Goal: Task Accomplishment & Management: Use online tool/utility

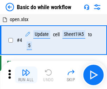
click at [26, 75] on img "button" at bounding box center [26, 72] width 8 height 8
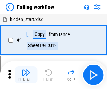
click at [26, 75] on img "button" at bounding box center [26, 72] width 8 height 8
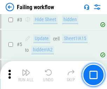
scroll to position [149, 0]
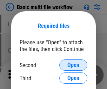
click at [73, 65] on span "Open" at bounding box center [74, 65] width 12 height 6
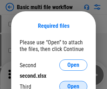
click at [73, 84] on span "Open" at bounding box center [74, 87] width 12 height 6
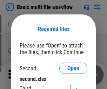
scroll to position [3, 0]
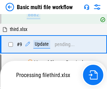
scroll to position [194, 0]
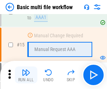
click at [26, 75] on img "button" at bounding box center [26, 72] width 8 height 8
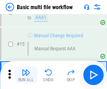
click at [26, 75] on img "button" at bounding box center [26, 72] width 8 height 8
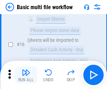
scroll to position [468, 0]
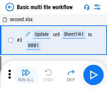
click at [26, 75] on img "button" at bounding box center [26, 72] width 8 height 8
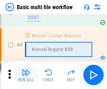
click at [26, 75] on img "button" at bounding box center [26, 72] width 8 height 8
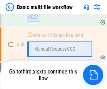
scroll to position [330, 0]
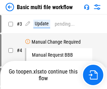
scroll to position [28, 0]
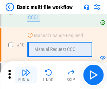
click at [26, 75] on img "button" at bounding box center [26, 72] width 8 height 8
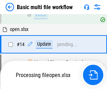
scroll to position [368, 0]
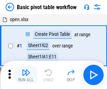
click at [26, 75] on img "button" at bounding box center [26, 72] width 8 height 8
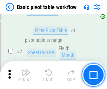
scroll to position [168, 0]
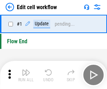
click at [26, 75] on img "button" at bounding box center [26, 72] width 8 height 8
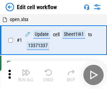
click at [26, 75] on img "button" at bounding box center [26, 72] width 8 height 8
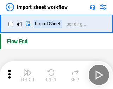
click at [26, 75] on img "button" at bounding box center [27, 72] width 8 height 8
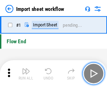
scroll to position [2, 0]
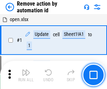
scroll to position [26, 0]
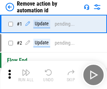
click at [26, 75] on img "button" at bounding box center [26, 72] width 8 height 8
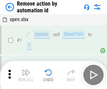
scroll to position [26, 0]
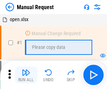
click at [26, 75] on img "button" at bounding box center [26, 72] width 8 height 8
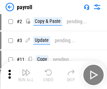
click at [26, 75] on img "button" at bounding box center [26, 72] width 8 height 8
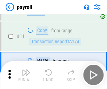
scroll to position [51, 0]
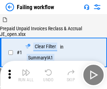
click at [26, 75] on img "button" at bounding box center [26, 72] width 8 height 8
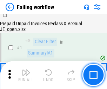
scroll to position [114, 0]
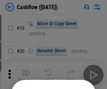
scroll to position [69, 0]
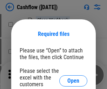
scroll to position [77, 0]
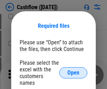
click at [73, 70] on span "Open" at bounding box center [74, 73] width 12 height 6
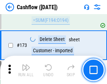
scroll to position [744, 0]
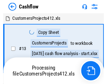
scroll to position [8, 0]
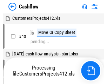
scroll to position [8, 0]
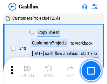
scroll to position [8, 0]
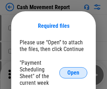
click at [73, 73] on span "Open" at bounding box center [74, 73] width 12 height 6
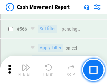
scroll to position [3223, 0]
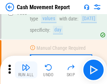
click at [26, 70] on img "button" at bounding box center [26, 67] width 8 height 8
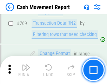
scroll to position [3908, 0]
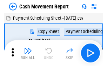
scroll to position [13, 0]
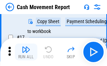
click at [26, 52] on img "button" at bounding box center [26, 49] width 8 height 8
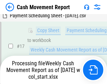
scroll to position [146, 0]
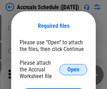
click at [73, 69] on span "Open" at bounding box center [74, 70] width 12 height 6
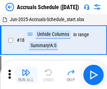
click at [26, 75] on img "button" at bounding box center [26, 72] width 8 height 8
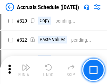
scroll to position [1308, 0]
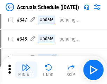
click at [26, 70] on img "button" at bounding box center [26, 67] width 8 height 8
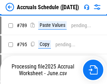
scroll to position [2954, 0]
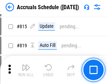
click at [26, 70] on img "button" at bounding box center [26, 67] width 8 height 8
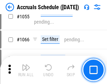
scroll to position [4028, 0]
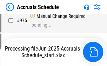
scroll to position [3403, 0]
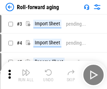
click at [26, 70] on img "button" at bounding box center [26, 72] width 8 height 8
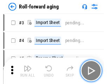
scroll to position [1, 0]
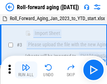
click at [26, 70] on img "button" at bounding box center [26, 67] width 8 height 8
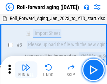
scroll to position [45, 0]
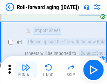
click at [26, 70] on img "button" at bounding box center [26, 67] width 8 height 8
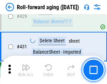
scroll to position [2439, 0]
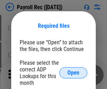
click at [73, 73] on span "Open" at bounding box center [74, 73] width 12 height 6
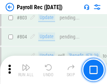
scroll to position [4468, 0]
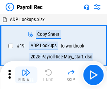
click at [26, 75] on img "button" at bounding box center [26, 72] width 8 height 8
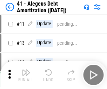
click at [26, 75] on img "button" at bounding box center [26, 72] width 8 height 8
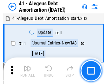
scroll to position [87, 0]
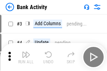
click at [26, 57] on img "button" at bounding box center [26, 55] width 8 height 8
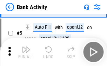
scroll to position [37, 0]
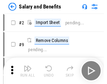
scroll to position [9, 0]
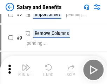
click at [26, 70] on img "button" at bounding box center [26, 67] width 8 height 8
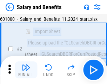
click at [26, 70] on img "button" at bounding box center [26, 67] width 8 height 8
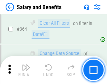
scroll to position [3312, 0]
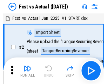
scroll to position [9, 0]
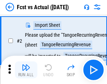
click at [26, 70] on img "button" at bounding box center [26, 67] width 8 height 8
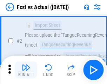
click at [26, 70] on img "button" at bounding box center [26, 67] width 8 height 8
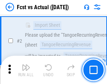
scroll to position [66, 0]
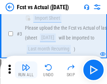
click at [26, 70] on img "button" at bounding box center [26, 67] width 8 height 8
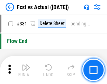
scroll to position [3366, 0]
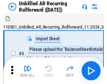
scroll to position [15, 0]
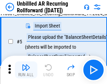
click at [26, 70] on img "button" at bounding box center [26, 67] width 8 height 8
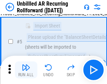
click at [26, 70] on img "button" at bounding box center [26, 67] width 8 height 8
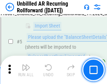
scroll to position [66, 0]
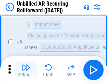
click at [26, 70] on img "button" at bounding box center [26, 67] width 8 height 8
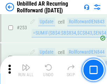
scroll to position [2389, 0]
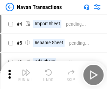
click at [26, 70] on img "button" at bounding box center [26, 72] width 8 height 8
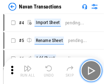
scroll to position [11, 0]
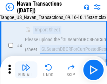
click at [26, 70] on img "button" at bounding box center [26, 67] width 8 height 8
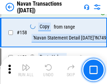
scroll to position [2280, 0]
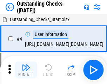
click at [26, 70] on img "button" at bounding box center [26, 67] width 8 height 8
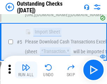
click at [26, 70] on img "button" at bounding box center [26, 67] width 8 height 8
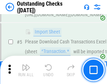
scroll to position [73, 0]
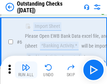
click at [26, 70] on img "button" at bounding box center [26, 67] width 8 height 8
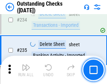
scroll to position [2136, 0]
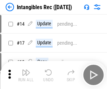
click at [26, 75] on img "button" at bounding box center [26, 72] width 8 height 8
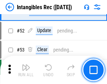
scroll to position [274, 0]
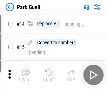
click at [26, 70] on img "button" at bounding box center [26, 72] width 8 height 8
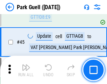
scroll to position [880, 0]
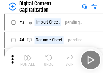
scroll to position [20, 0]
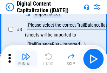
click at [26, 59] on img "button" at bounding box center [26, 56] width 8 height 8
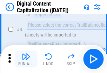
click at [26, 59] on img "button" at bounding box center [26, 56] width 8 height 8
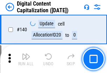
scroll to position [746, 0]
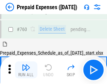
click at [26, 70] on img "button" at bounding box center [26, 67] width 8 height 8
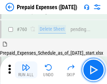
scroll to position [1949, 0]
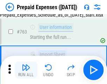
click at [26, 70] on img "button" at bounding box center [26, 67] width 8 height 8
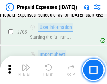
scroll to position [1991, 0]
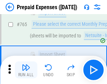
click at [26, 70] on img "button" at bounding box center [26, 67] width 8 height 8
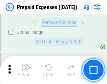
scroll to position [7351, 0]
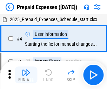
click at [26, 75] on img "button" at bounding box center [26, 72] width 8 height 8
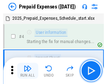
scroll to position [31, 0]
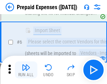
click at [26, 70] on img "button" at bounding box center [26, 67] width 8 height 8
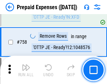
scroll to position [2506, 0]
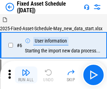
click at [26, 75] on img "button" at bounding box center [26, 72] width 8 height 8
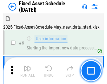
scroll to position [38, 0]
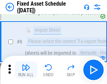
click at [26, 70] on img "button" at bounding box center [26, 67] width 8 height 8
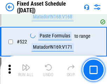
scroll to position [2444, 0]
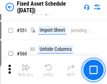
click at [26, 70] on img "button" at bounding box center [26, 67] width 8 height 8
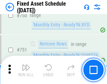
scroll to position [3429, 0]
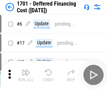
click at [26, 75] on img "button" at bounding box center [26, 72] width 8 height 8
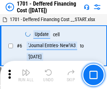
scroll to position [84, 0]
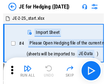
scroll to position [1, 0]
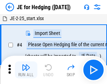
click at [26, 70] on img "button" at bounding box center [26, 67] width 8 height 8
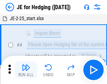
click at [26, 70] on img "button" at bounding box center [26, 67] width 8 height 8
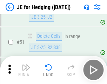
scroll to position [455, 0]
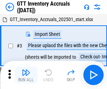
click at [26, 70] on img "button" at bounding box center [26, 72] width 8 height 8
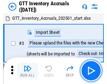
scroll to position [1, 0]
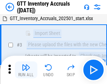
click at [26, 70] on img "button" at bounding box center [26, 67] width 8 height 8
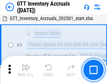
scroll to position [45, 0]
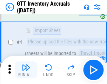
click at [26, 70] on img "button" at bounding box center [26, 67] width 8 height 8
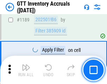
scroll to position [5743, 0]
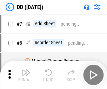
click at [26, 75] on img "button" at bounding box center [26, 72] width 8 height 8
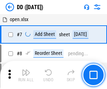
scroll to position [68, 0]
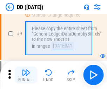
click at [26, 75] on img "button" at bounding box center [26, 72] width 8 height 8
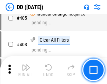
scroll to position [3147, 0]
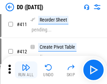
click at [26, 70] on img "button" at bounding box center [26, 67] width 8 height 8
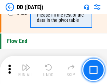
scroll to position [3366, 0]
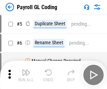
click at [26, 75] on img "button" at bounding box center [26, 72] width 8 height 8
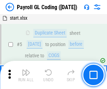
scroll to position [84, 0]
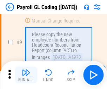
click at [26, 75] on img "button" at bounding box center [26, 72] width 8 height 8
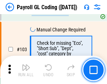
scroll to position [1650, 0]
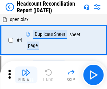
click at [26, 75] on img "button" at bounding box center [26, 72] width 8 height 8
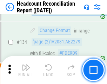
scroll to position [845, 0]
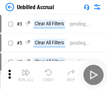
click at [26, 75] on img "button" at bounding box center [26, 72] width 8 height 8
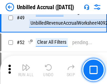
scroll to position [638, 0]
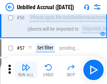
click at [26, 70] on img "button" at bounding box center [26, 67] width 8 height 8
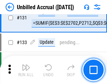
scroll to position [2095, 0]
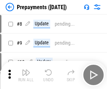
click at [26, 75] on img "button" at bounding box center [26, 72] width 8 height 8
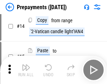
scroll to position [44, 0]
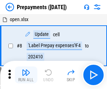
click at [26, 75] on img "button" at bounding box center [26, 72] width 8 height 8
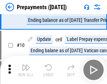
scroll to position [44, 0]
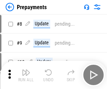
click at [26, 75] on img "button" at bounding box center [26, 72] width 8 height 8
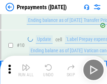
scroll to position [44, 0]
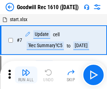
click at [26, 75] on img "button" at bounding box center [26, 72] width 8 height 8
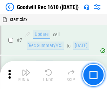
scroll to position [120, 0]
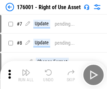
click at [26, 75] on img "button" at bounding box center [26, 72] width 8 height 8
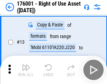
scroll to position [45, 0]
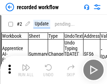
click at [26, 70] on img "button" at bounding box center [26, 67] width 8 height 8
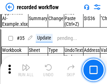
scroll to position [2198, 0]
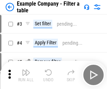
click at [26, 75] on img "button" at bounding box center [26, 72] width 8 height 8
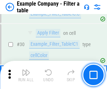
scroll to position [644, 0]
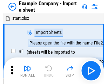
scroll to position [11, 0]
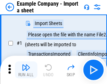
click at [26, 70] on img "button" at bounding box center [26, 67] width 8 height 8
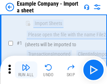
click at [26, 70] on img "button" at bounding box center [26, 67] width 8 height 8
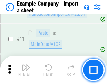
scroll to position [155, 0]
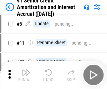
click at [26, 70] on img "button" at bounding box center [26, 72] width 8 height 8
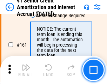
click at [26, 70] on img "button" at bounding box center [26, 67] width 8 height 8
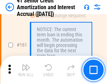
scroll to position [752, 0]
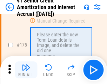
click at [26, 70] on img "button" at bounding box center [26, 67] width 8 height 8
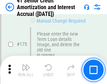
scroll to position [824, 0]
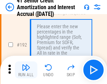
click at [26, 70] on img "button" at bounding box center [26, 67] width 8 height 8
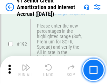
scroll to position [897, 0]
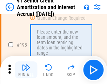
click at [26, 70] on img "button" at bounding box center [26, 67] width 8 height 8
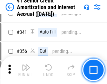
scroll to position [1797, 0]
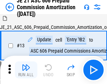
click at [26, 70] on img "button" at bounding box center [26, 67] width 8 height 8
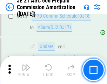
scroll to position [1313, 0]
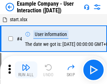
click at [26, 70] on img "button" at bounding box center [26, 67] width 8 height 8
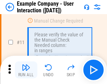
click at [26, 70] on img "button" at bounding box center [26, 67] width 8 height 8
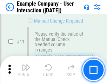
scroll to position [152, 0]
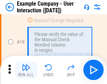
click at [26, 70] on img "button" at bounding box center [26, 67] width 8 height 8
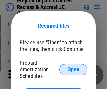
click at [73, 69] on span "Open" at bounding box center [74, 70] width 12 height 6
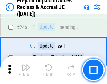
scroll to position [949, 0]
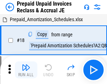
click at [26, 70] on img "button" at bounding box center [26, 67] width 8 height 8
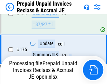
scroll to position [949, 0]
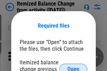
click at [73, 67] on span "Open" at bounding box center [74, 70] width 12 height 6
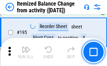
scroll to position [1354, 0]
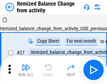
scroll to position [11, 0]
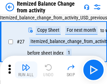
click at [26, 70] on img "button" at bounding box center [26, 67] width 8 height 8
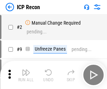
scroll to position [3, 0]
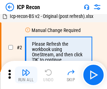
click at [26, 75] on img "button" at bounding box center [26, 72] width 8 height 8
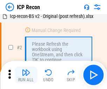
click at [26, 75] on img "button" at bounding box center [26, 72] width 8 height 8
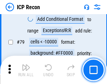
scroll to position [689, 0]
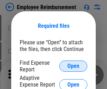
click at [73, 66] on span "Open" at bounding box center [74, 66] width 12 height 6
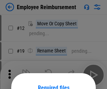
scroll to position [62, 0]
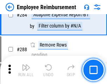
scroll to position [1912, 0]
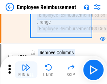
click at [26, 70] on img "button" at bounding box center [26, 67] width 8 height 8
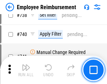
scroll to position [4934, 0]
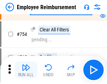
click at [26, 70] on img "button" at bounding box center [26, 67] width 8 height 8
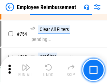
click at [26, 70] on img "button" at bounding box center [26, 67] width 8 height 8
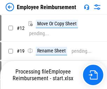
scroll to position [24, 0]
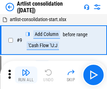
click at [26, 75] on img "button" at bounding box center [26, 72] width 8 height 8
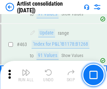
scroll to position [3079, 0]
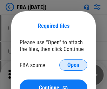
click at [73, 65] on span "Open" at bounding box center [74, 65] width 12 height 6
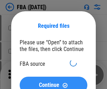
click at [53, 82] on span "Continue" at bounding box center [49, 85] width 20 height 6
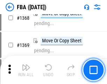
scroll to position [7553, 0]
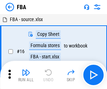
scroll to position [7, 0]
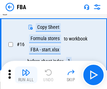
click at [26, 75] on img "button" at bounding box center [26, 72] width 8 height 8
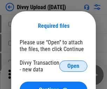
click at [73, 66] on span "Open" at bounding box center [74, 66] width 12 height 6
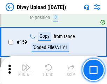
scroll to position [728, 0]
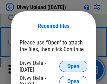
click at [73, 66] on span "Open" at bounding box center [74, 66] width 12 height 6
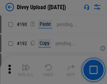
scroll to position [888, 0]
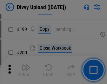
scroll to position [1023, 0]
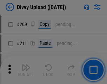
scroll to position [1195, 0]
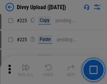
scroll to position [1403, 0]
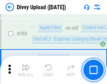
scroll to position [4811, 0]
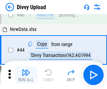
click at [26, 75] on img "button" at bounding box center [26, 72] width 8 height 8
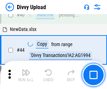
scroll to position [77, 0]
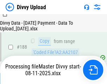
scroll to position [828, 0]
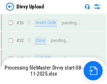
scroll to position [728, 0]
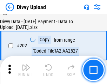
scroll to position [1138, 0]
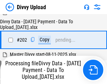
scroll to position [1138, 0]
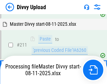
scroll to position [1329, 0]
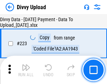
scroll to position [1603, 0]
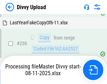
scroll to position [1745, 0]
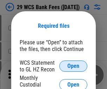
click at [73, 66] on span "Open" at bounding box center [74, 66] width 12 height 6
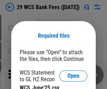
scroll to position [10, 0]
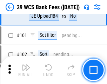
scroll to position [685, 0]
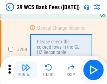
click at [26, 70] on img "button" at bounding box center [26, 67] width 8 height 8
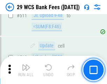
scroll to position [3538, 0]
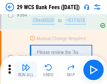
click at [26, 70] on img "button" at bounding box center [26, 67] width 8 height 8
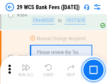
scroll to position [3804, 0]
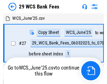
scroll to position [1, 0]
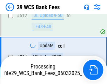
scroll to position [3755, 0]
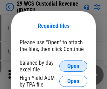
click at [73, 66] on span "Open" at bounding box center [74, 66] width 12 height 6
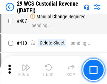
scroll to position [3257, 0]
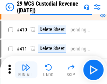
click at [26, 70] on img "button" at bounding box center [26, 67] width 8 height 8
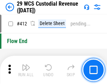
scroll to position [3359, 0]
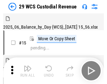
scroll to position [17, 0]
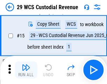
click at [26, 70] on img "button" at bounding box center [26, 67] width 8 height 8
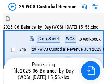
scroll to position [17, 0]
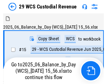
scroll to position [13, 0]
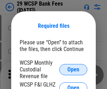
click at [73, 69] on span "Open" at bounding box center [74, 70] width 12 height 6
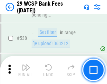
scroll to position [2702, 0]
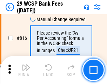
click at [26, 70] on img "button" at bounding box center [26, 67] width 8 height 8
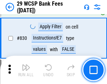
scroll to position [4462, 0]
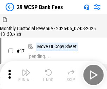
click at [26, 70] on img "button" at bounding box center [26, 72] width 8 height 8
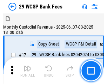
scroll to position [17, 0]
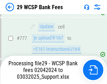
scroll to position [3974, 0]
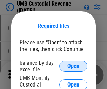
click at [73, 66] on span "Open" at bounding box center [74, 66] width 12 height 6
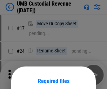
scroll to position [55, 0]
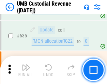
scroll to position [3680, 0]
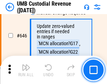
click at [26, 70] on img "button" at bounding box center [26, 67] width 8 height 8
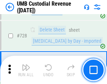
scroll to position [4338, 0]
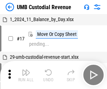
scroll to position [5, 0]
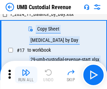
click at [26, 75] on img "button" at bounding box center [26, 72] width 8 height 8
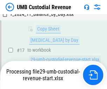
scroll to position [139, 0]
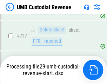
scroll to position [4322, 0]
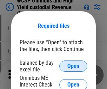
click at [73, 66] on span "Open" at bounding box center [74, 66] width 12 height 6
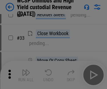
scroll to position [161, 0]
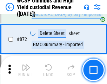
scroll to position [5952, 0]
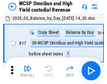
scroll to position [4, 0]
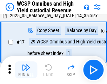
click at [26, 70] on img "button" at bounding box center [26, 67] width 8 height 8
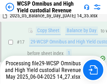
scroll to position [146, 0]
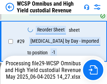
scroll to position [146, 0]
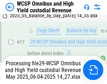
scroll to position [146, 0]
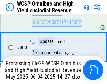
scroll to position [5906, 0]
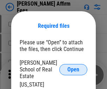
click at [73, 67] on span "Open" at bounding box center [74, 70] width 12 height 6
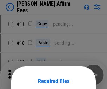
scroll to position [55, 0]
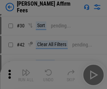
scroll to position [143, 0]
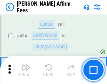
scroll to position [1912, 0]
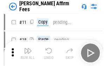
scroll to position [7, 0]
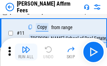
click at [26, 52] on img "button" at bounding box center [26, 49] width 8 height 8
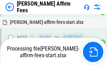
scroll to position [1530, 0]
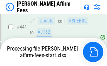
scroll to position [1855, 0]
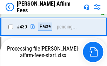
scroll to position [1596, 0]
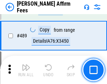
scroll to position [1836, 0]
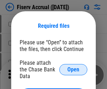
click at [73, 67] on span "Open" at bounding box center [74, 70] width 12 height 6
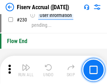
scroll to position [2228, 0]
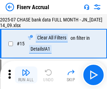
click at [26, 75] on img "button" at bounding box center [26, 72] width 8 height 8
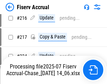
scroll to position [2134, 0]
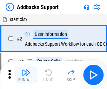
click at [26, 70] on img "button" at bounding box center [26, 72] width 8 height 8
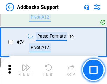
scroll to position [512, 0]
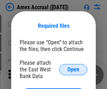
click at [73, 69] on span "Open" at bounding box center [74, 70] width 12 height 6
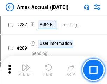
scroll to position [1926, 0]
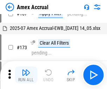
click at [26, 75] on img "button" at bounding box center [26, 72] width 8 height 8
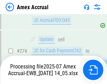
scroll to position [2096, 0]
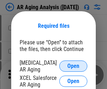
click at [73, 65] on span "Open" at bounding box center [74, 66] width 12 height 6
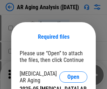
scroll to position [11, 0]
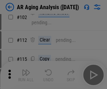
scroll to position [97, 0]
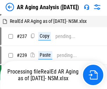
scroll to position [7, 0]
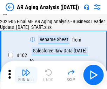
click at [26, 75] on img "button" at bounding box center [26, 72] width 8 height 8
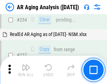
scroll to position [1090, 0]
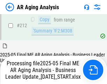
scroll to position [1082, 0]
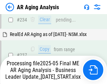
scroll to position [1111, 0]
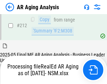
scroll to position [1052, 0]
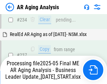
scroll to position [1082, 0]
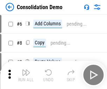
click at [26, 75] on img "button" at bounding box center [26, 72] width 8 height 8
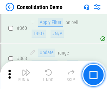
scroll to position [2357, 0]
